Goal: Find specific page/section: Find specific page/section

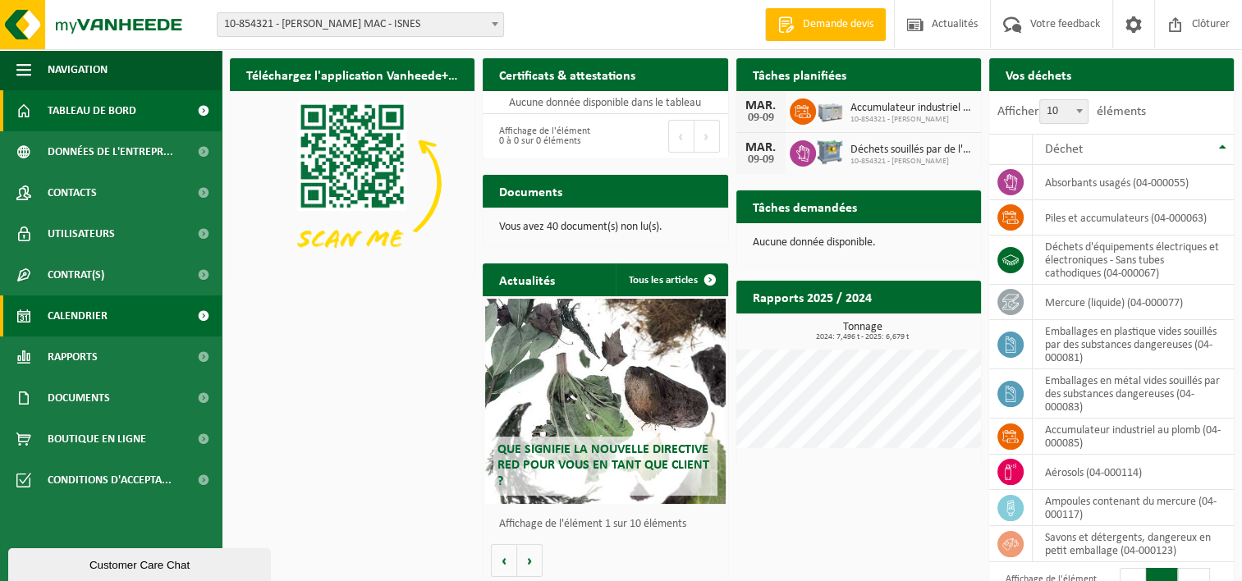
click at [71, 311] on span "Calendrier" at bounding box center [78, 316] width 60 height 41
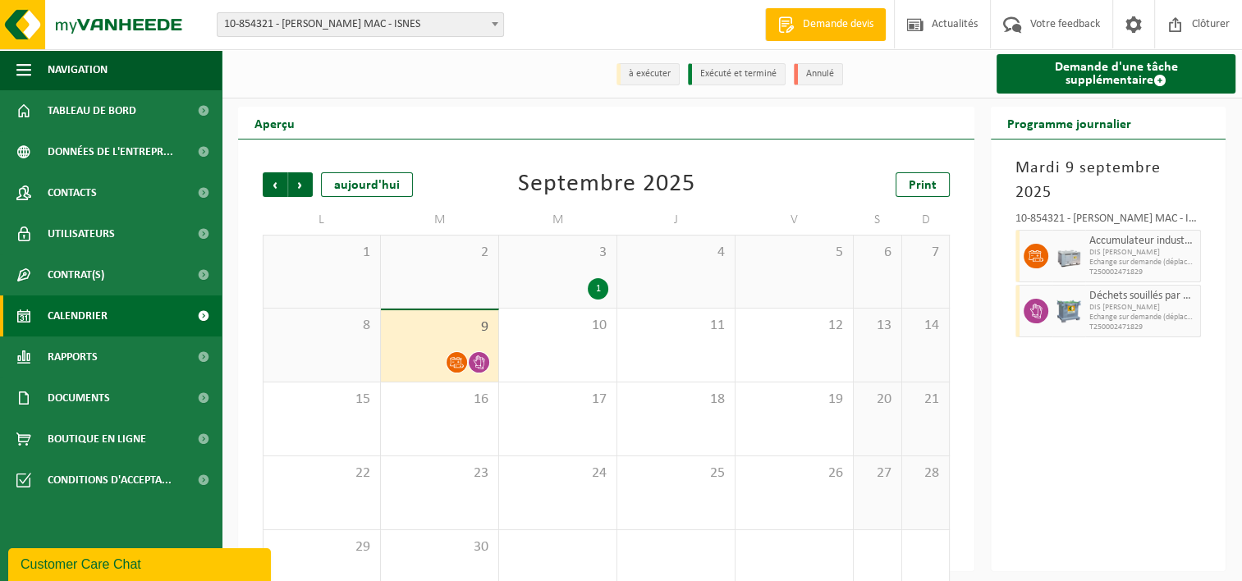
click at [460, 365] on icon at bounding box center [457, 362] width 14 height 14
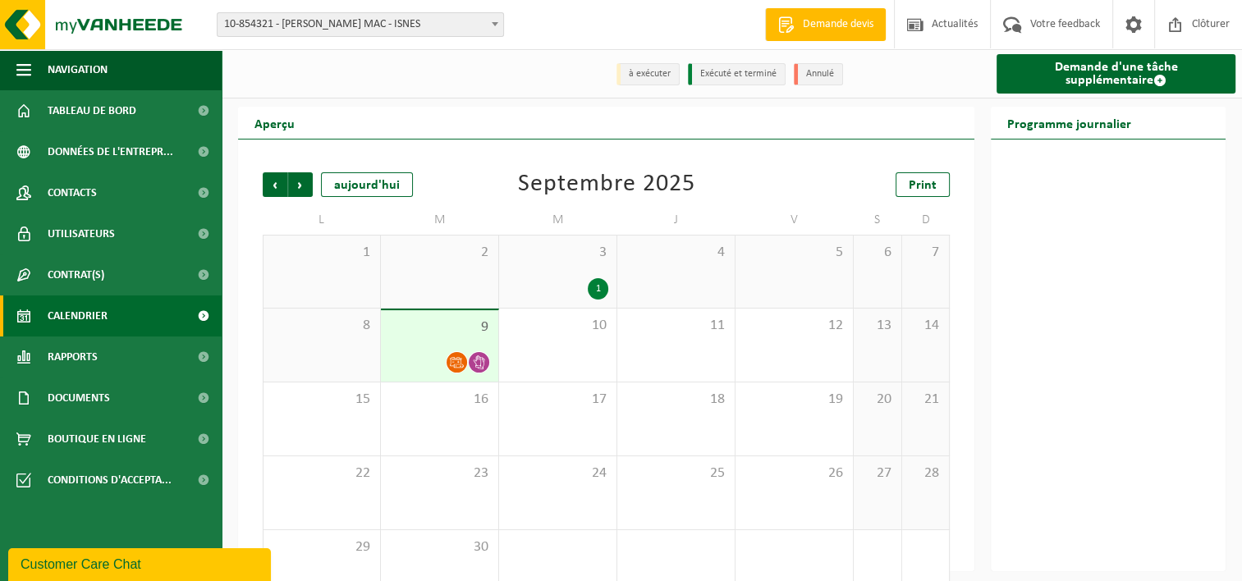
click at [455, 314] on div "9" at bounding box center [439, 345] width 117 height 71
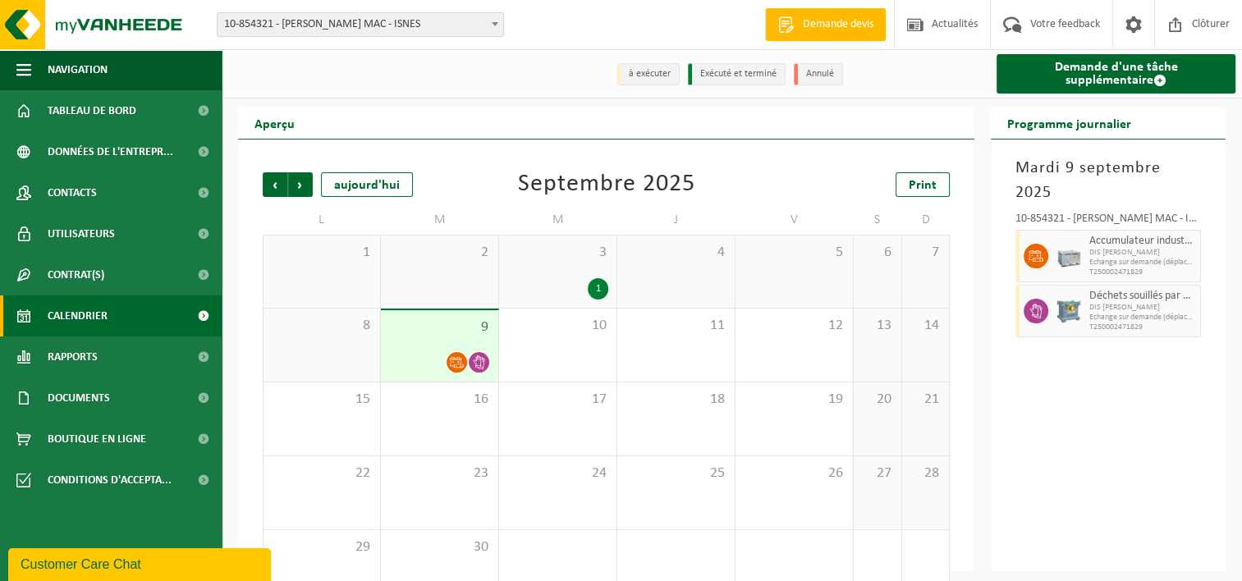
click at [1102, 248] on span "DIS [PERSON_NAME]" at bounding box center [1142, 253] width 107 height 10
click at [1121, 313] on span "Echange sur demande (déplacement exclu)" at bounding box center [1142, 318] width 107 height 10
click at [79, 103] on span "Tableau de bord" at bounding box center [92, 110] width 89 height 41
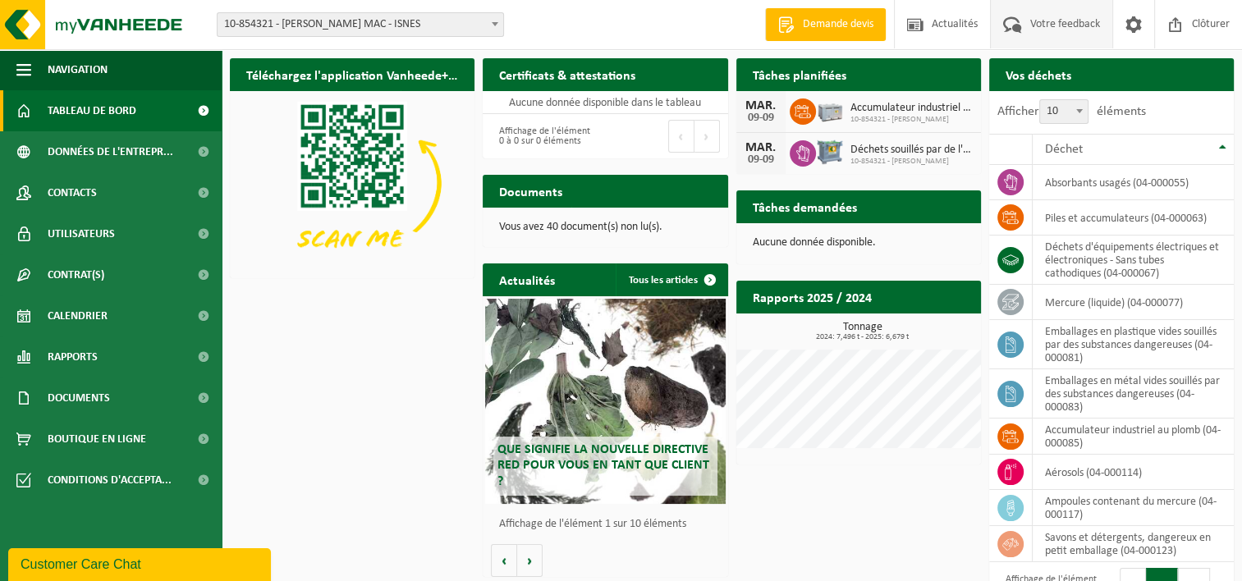
click at [1034, 18] on span "Votre feedback" at bounding box center [1065, 24] width 78 height 48
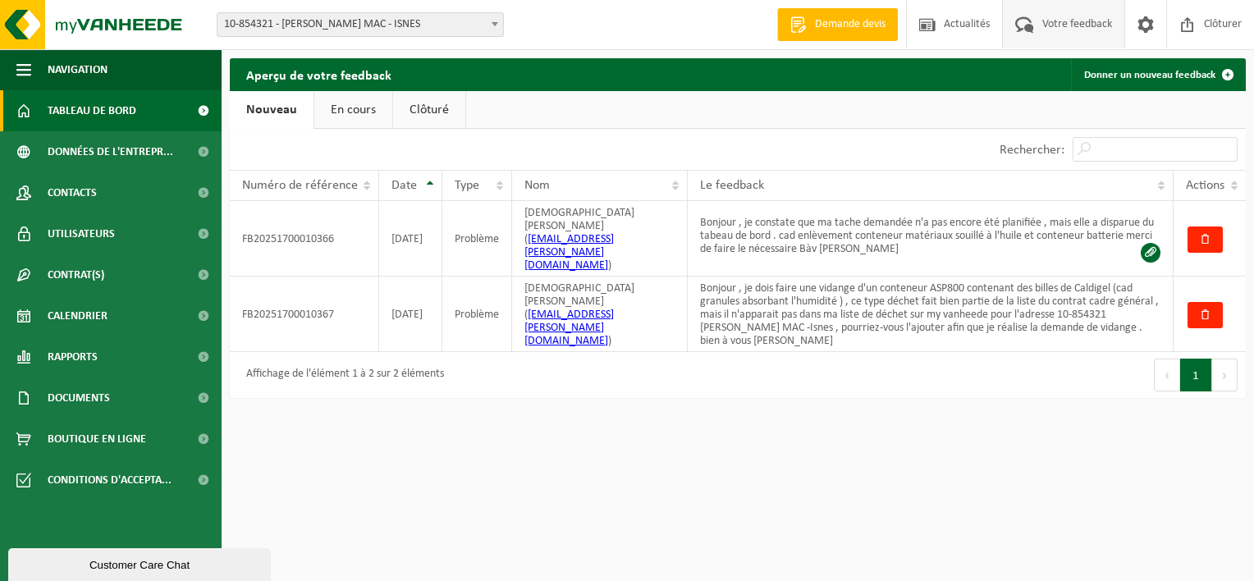
click at [76, 110] on span "Tableau de bord" at bounding box center [92, 110] width 89 height 41
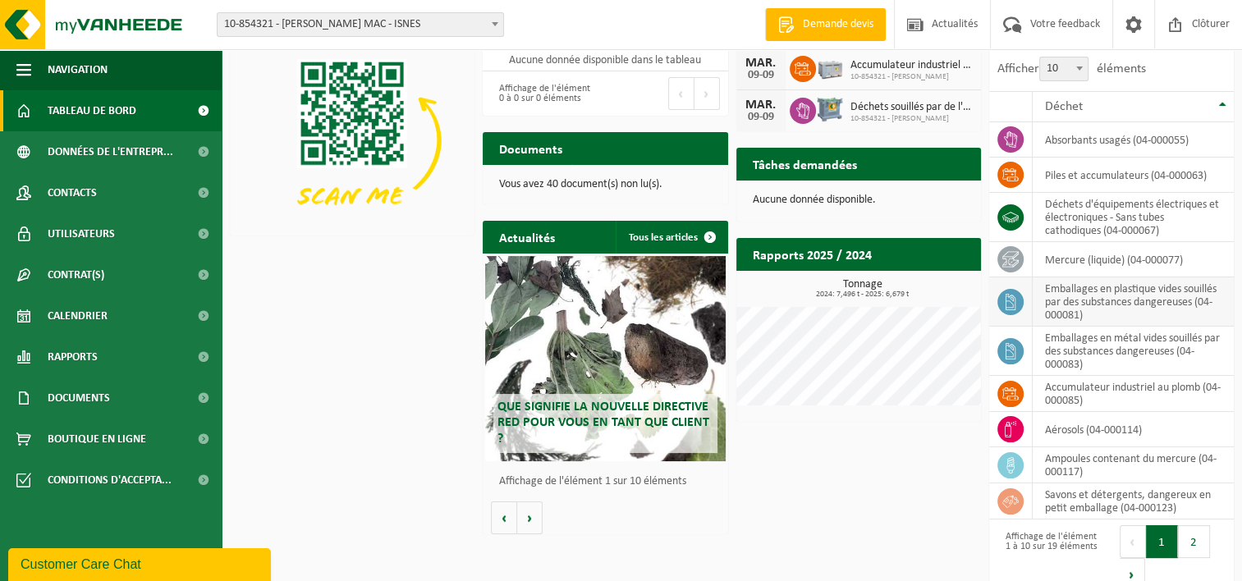
scroll to position [64, 0]
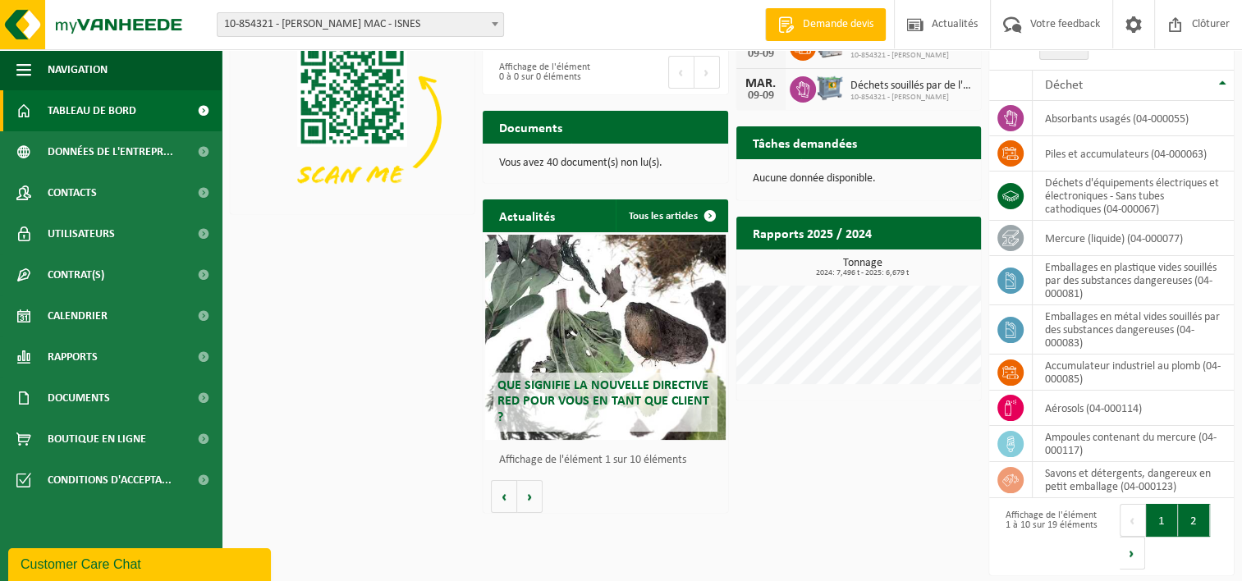
click at [1185, 525] on button "2" at bounding box center [1194, 520] width 32 height 33
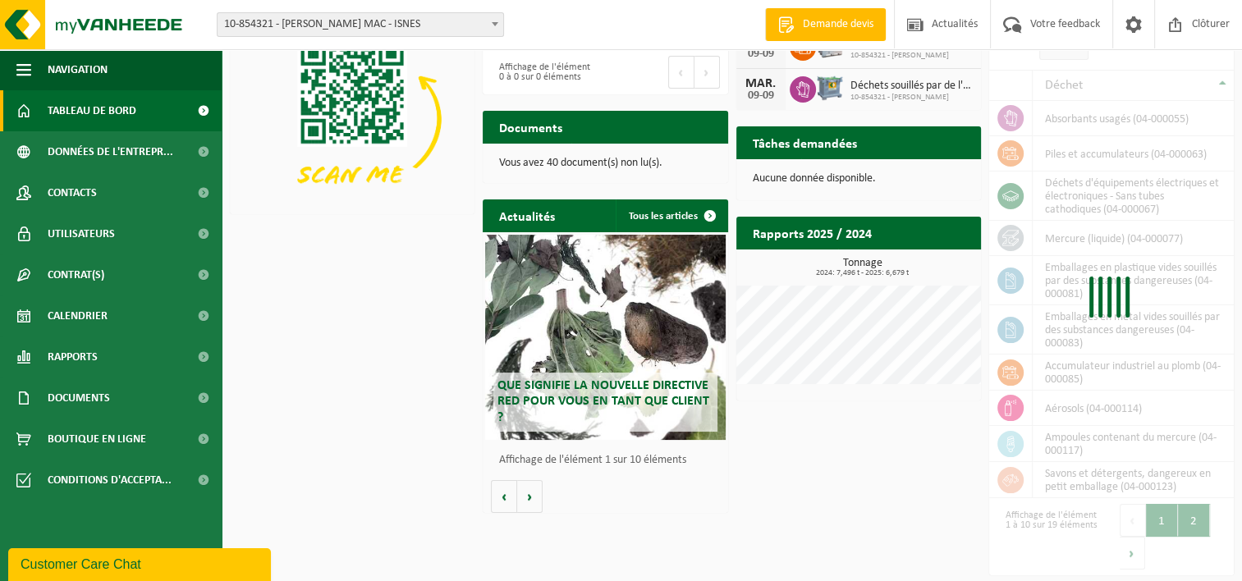
scroll to position [17, 0]
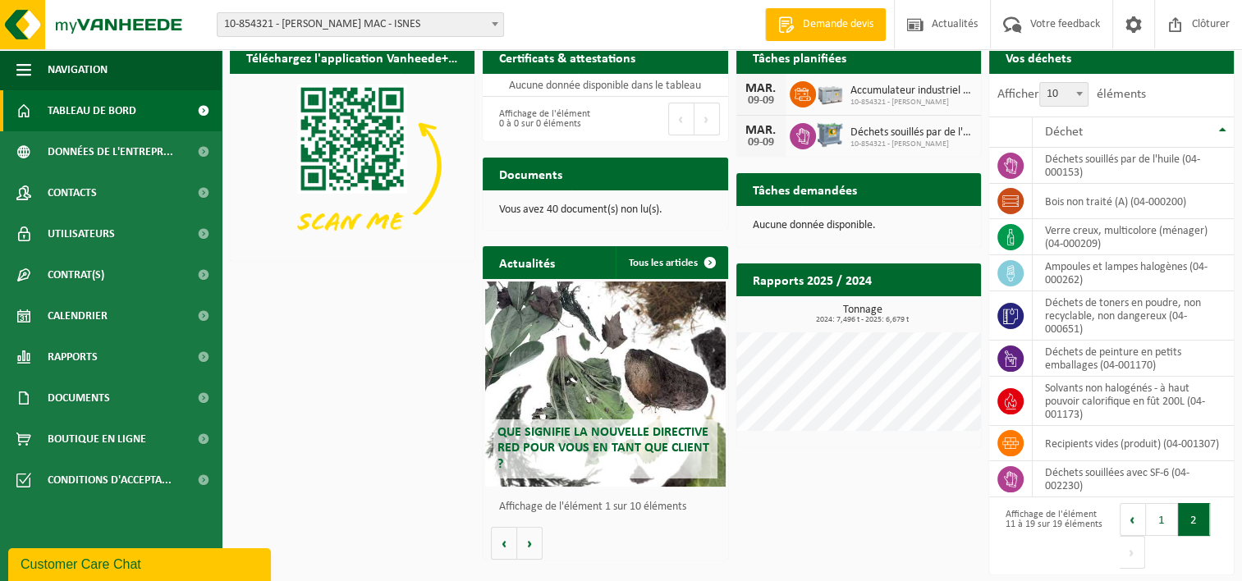
click at [809, 516] on div "Téléchargez l'application Vanheede+ maintenant! Cachez Certificats & attestatio…" at bounding box center [732, 307] width 1012 height 548
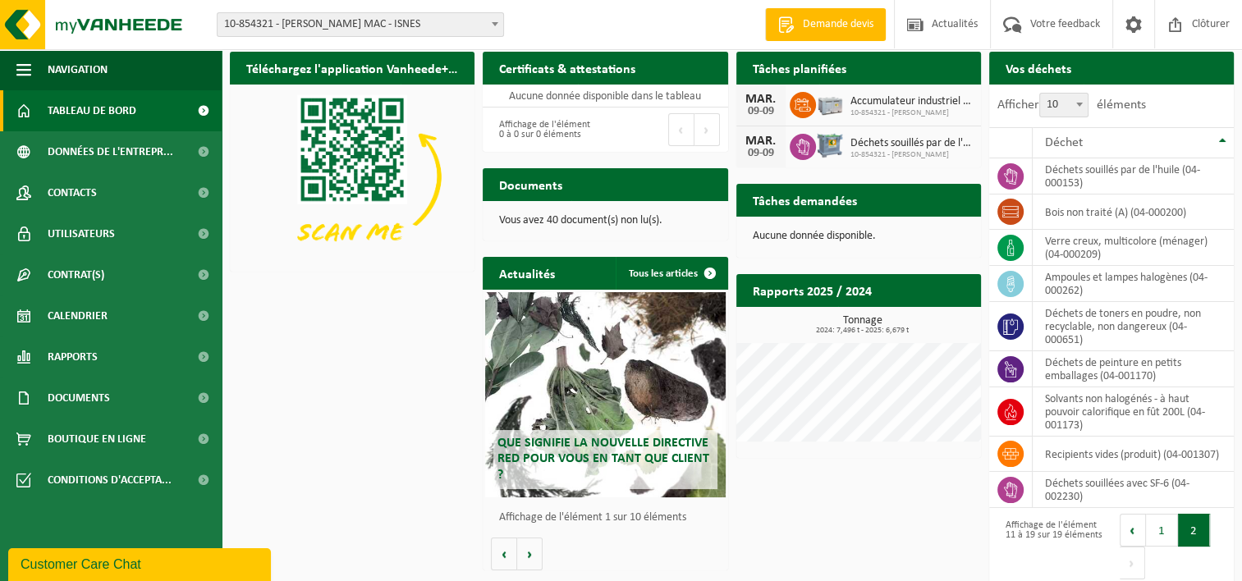
scroll to position [0, 0]
